Goal: Task Accomplishment & Management: Complete application form

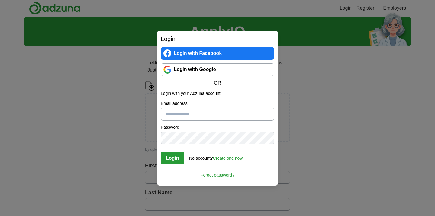
click at [193, 113] on input "Email address" at bounding box center [217, 114] width 113 height 13
type input "**********"
click at [214, 175] on link "Forgot password?" at bounding box center [217, 173] width 113 height 10
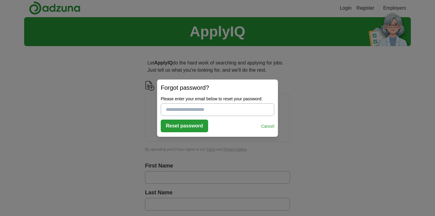
click at [203, 111] on input "Please enter your email below to reset your password:" at bounding box center [217, 110] width 113 height 13
type input "**********"
click at [196, 128] on button "Reset password" at bounding box center [184, 126] width 47 height 13
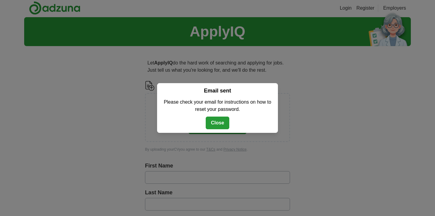
click at [218, 123] on button "Close" at bounding box center [218, 123] width 24 height 13
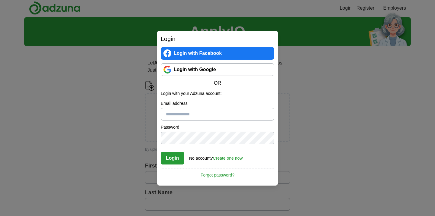
click at [187, 114] on input "Email address" at bounding box center [217, 114] width 113 height 13
type input "**********"
click at [161, 152] on button "Login" at bounding box center [173, 158] width 24 height 13
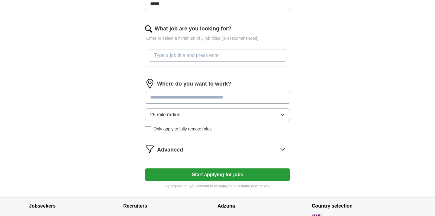
scroll to position [201, 0]
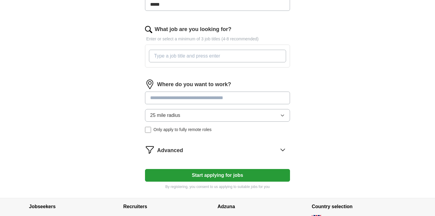
click at [282, 150] on icon at bounding box center [283, 150] width 10 height 10
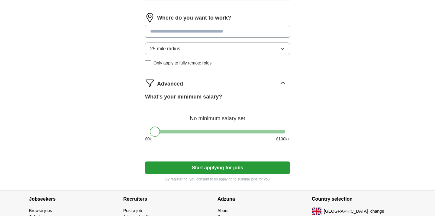
scroll to position [267, 0]
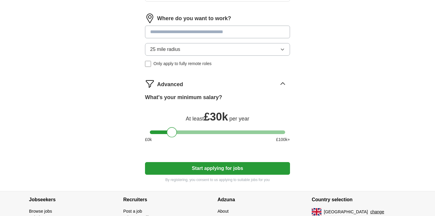
drag, startPoint x: 157, startPoint y: 132, endPoint x: 174, endPoint y: 131, distance: 17.0
click at [174, 131] on div at bounding box center [172, 132] width 10 height 10
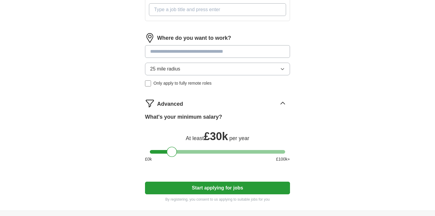
scroll to position [238, 0]
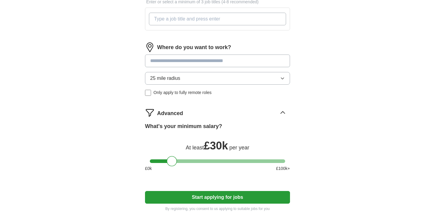
click at [197, 93] on span "Only apply to fully remote roles" at bounding box center [182, 93] width 58 height 6
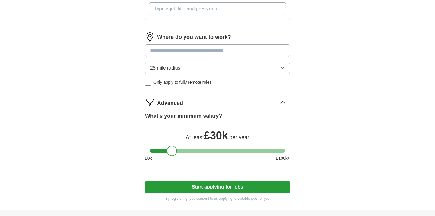
scroll to position [249, 0]
